Goal: Navigation & Orientation: Find specific page/section

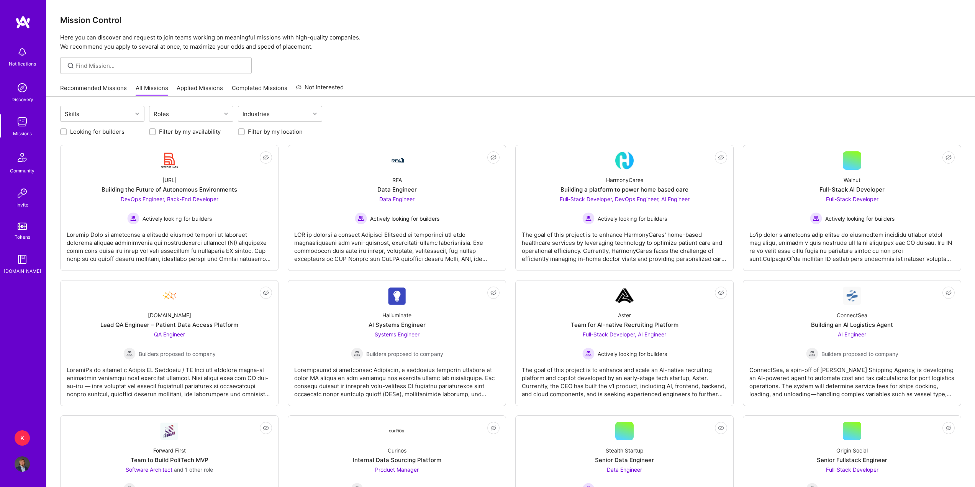
click at [96, 94] on link "Recommended Missions" at bounding box center [93, 90] width 67 height 13
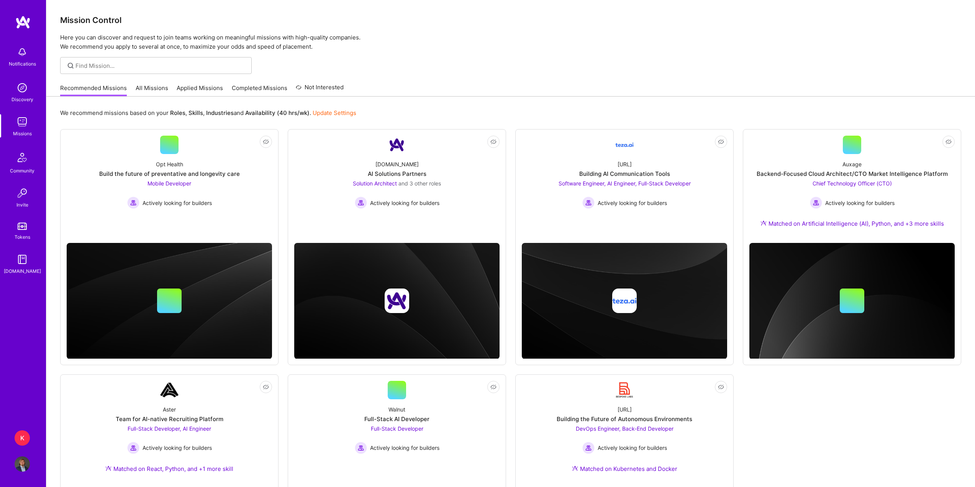
click at [29, 57] on img at bounding box center [22, 51] width 15 height 15
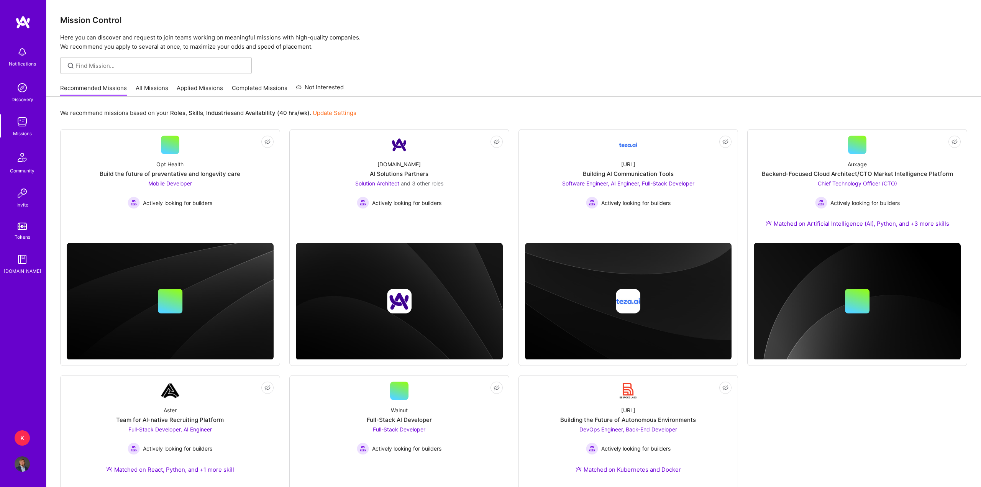
click at [19, 87] on img at bounding box center [22, 87] width 15 height 15
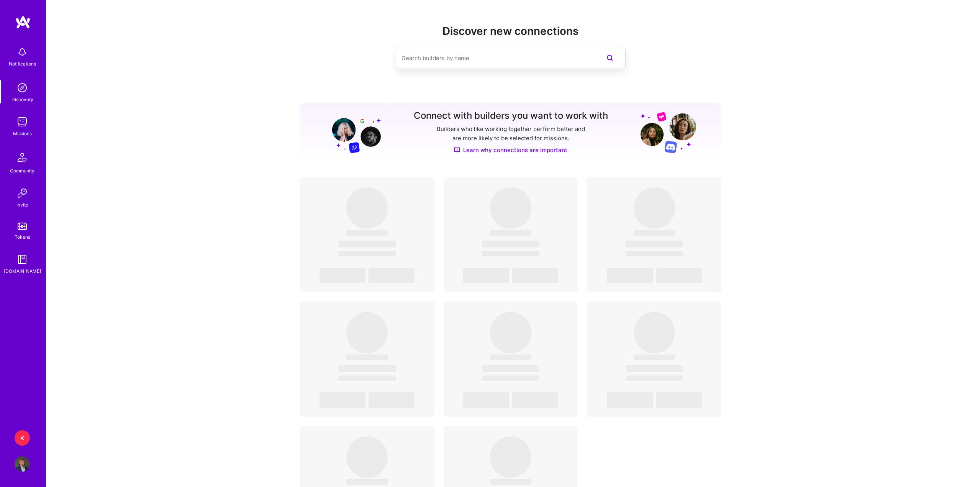
click at [22, 120] on img at bounding box center [22, 121] width 15 height 15
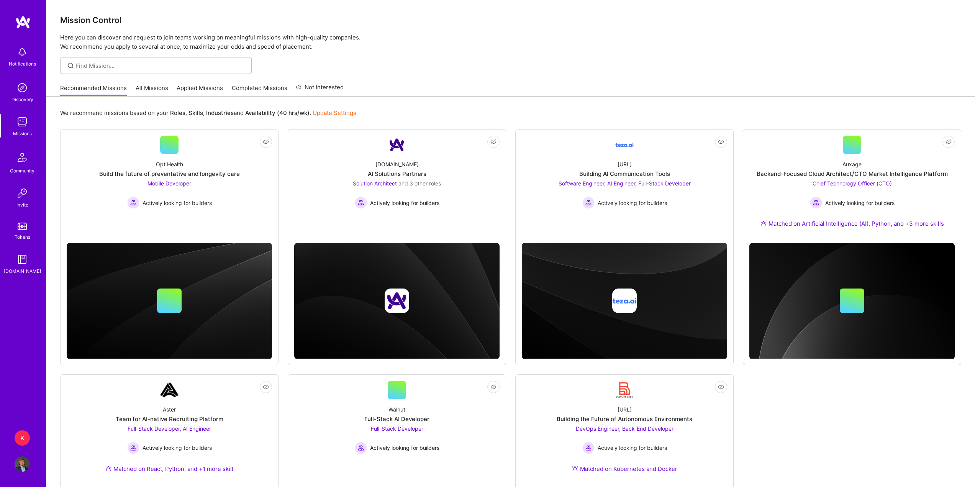
click at [17, 158] on img at bounding box center [22, 157] width 18 height 18
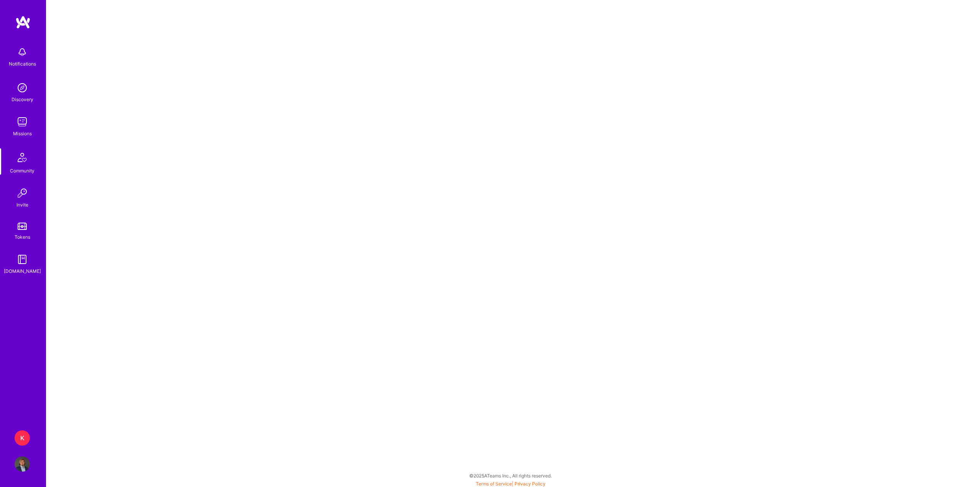
click at [21, 193] on img at bounding box center [22, 192] width 15 height 15
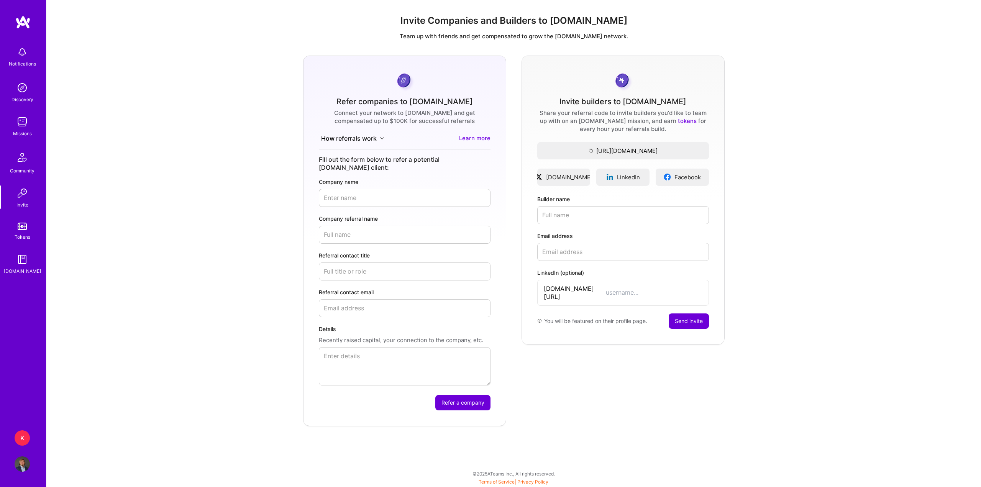
click at [23, 224] on img at bounding box center [22, 226] width 9 height 7
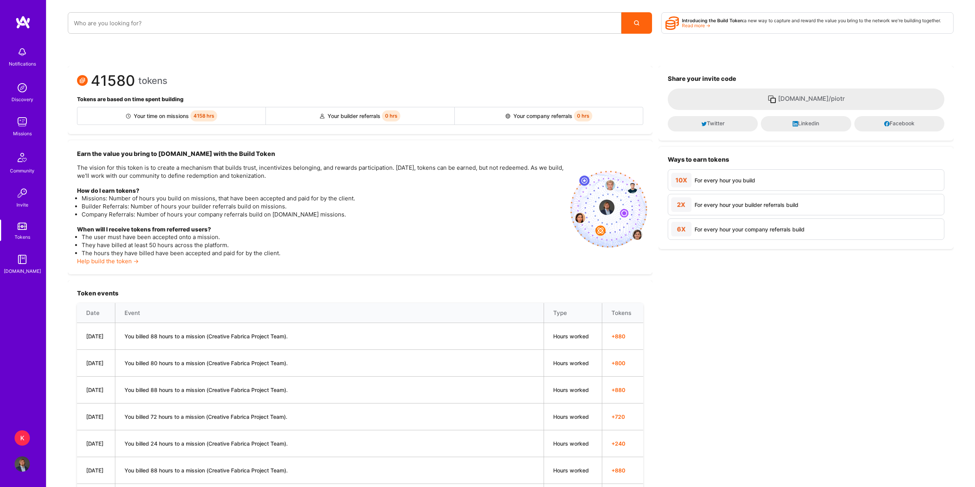
click at [21, 263] on img at bounding box center [22, 259] width 15 height 15
